Goal: Task Accomplishment & Management: Complete application form

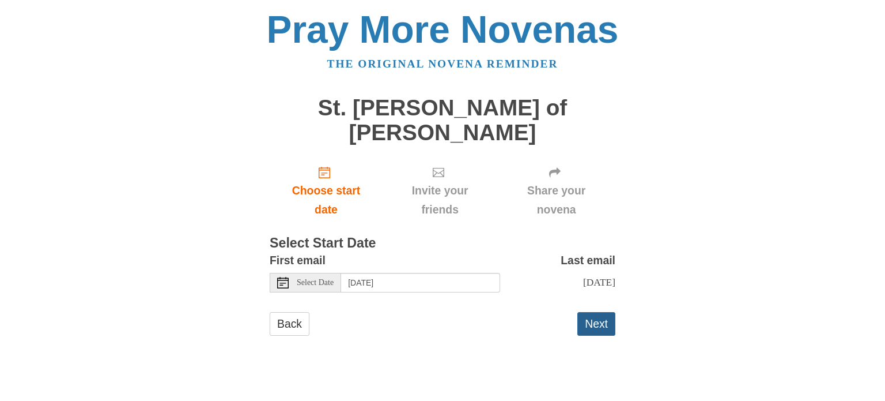
click at [592, 312] on button "Next" at bounding box center [596, 324] width 38 height 24
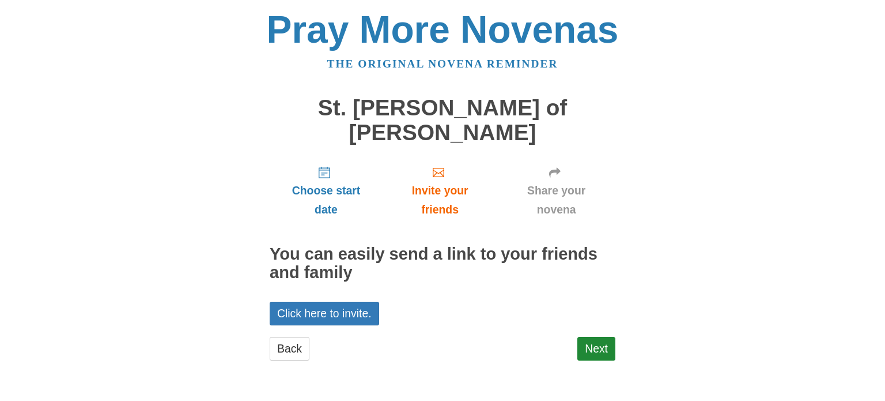
click at [601, 337] on div "Next" at bounding box center [596, 354] width 38 height 35
click at [599, 337] on link "Next" at bounding box center [596, 349] width 38 height 24
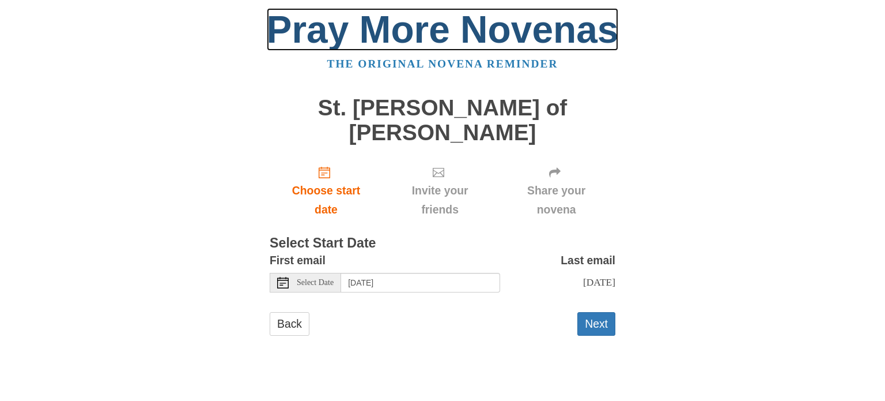
click at [478, 46] on link "Pray More Novenas" at bounding box center [443, 29] width 352 height 43
